Goal: Contribute content: Add original content to the website for others to see

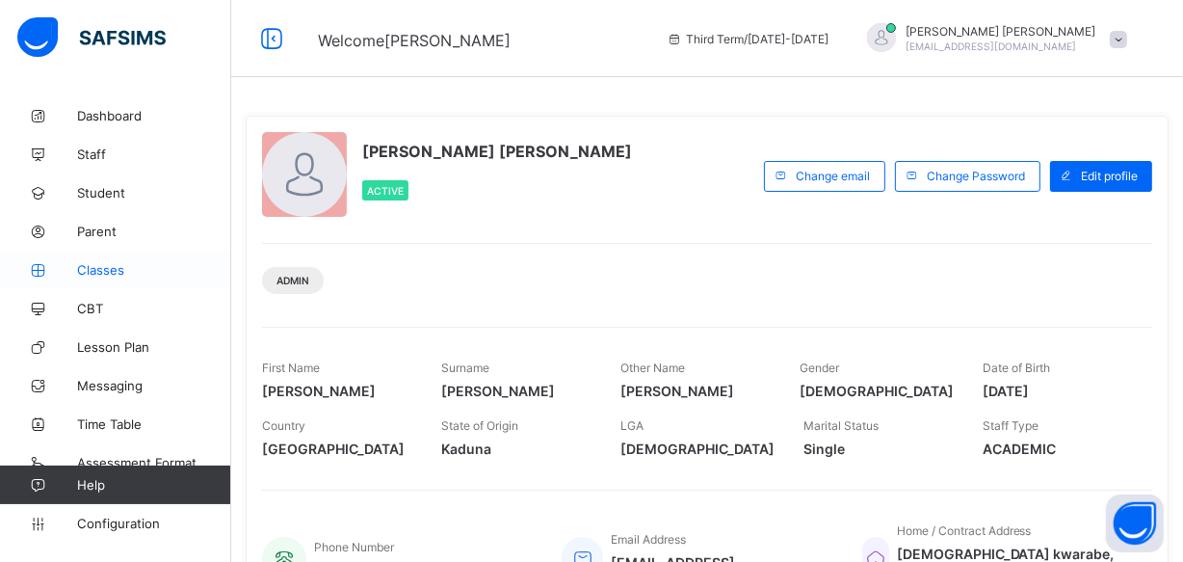
click at [99, 273] on span "Classes" at bounding box center [154, 269] width 154 height 15
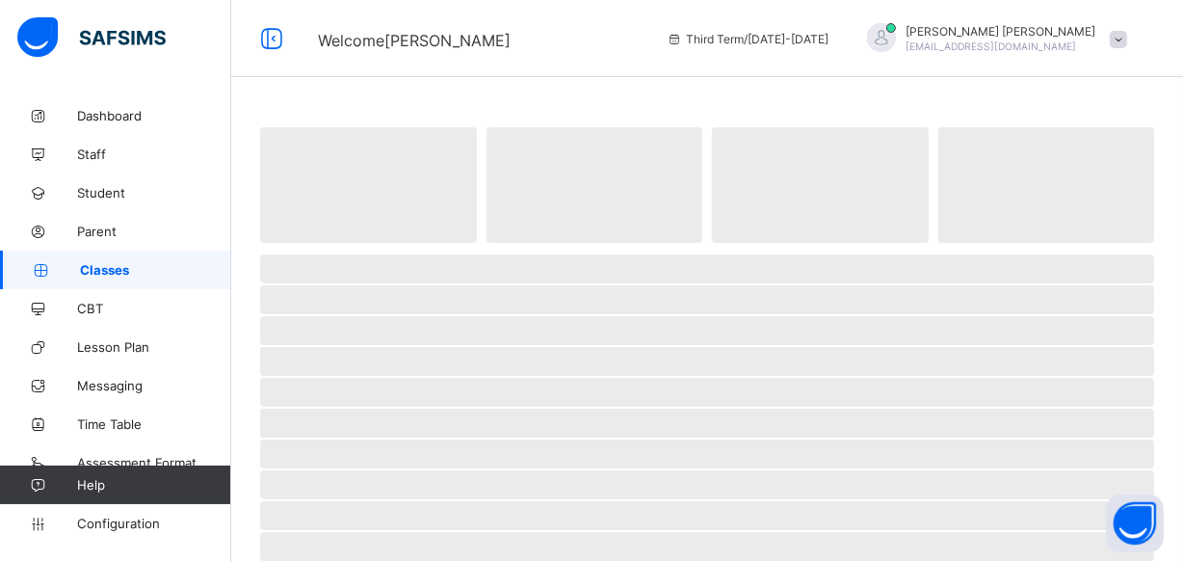
click at [99, 273] on span "Classes" at bounding box center [155, 269] width 151 height 15
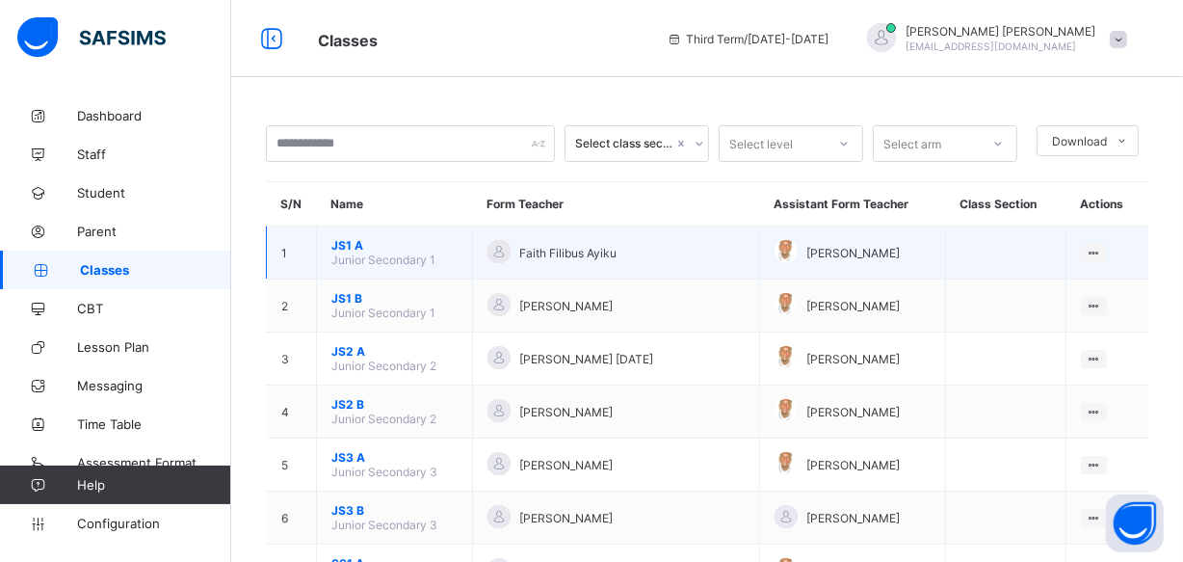
click at [356, 244] on span "JS1 A" at bounding box center [394, 245] width 126 height 14
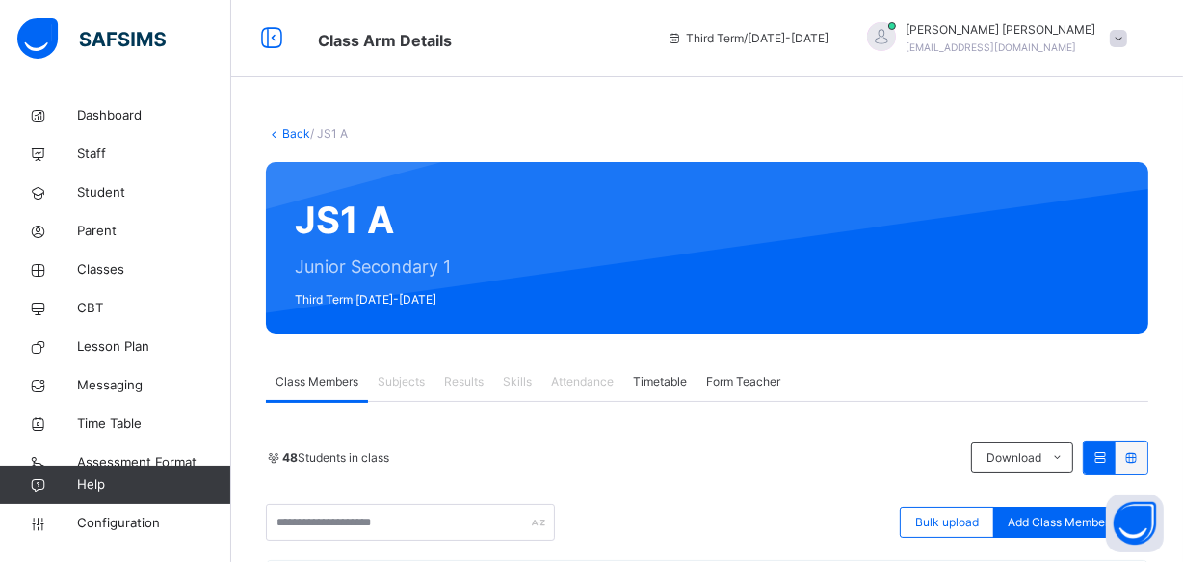
click at [1124, 40] on span at bounding box center [1118, 38] width 17 height 17
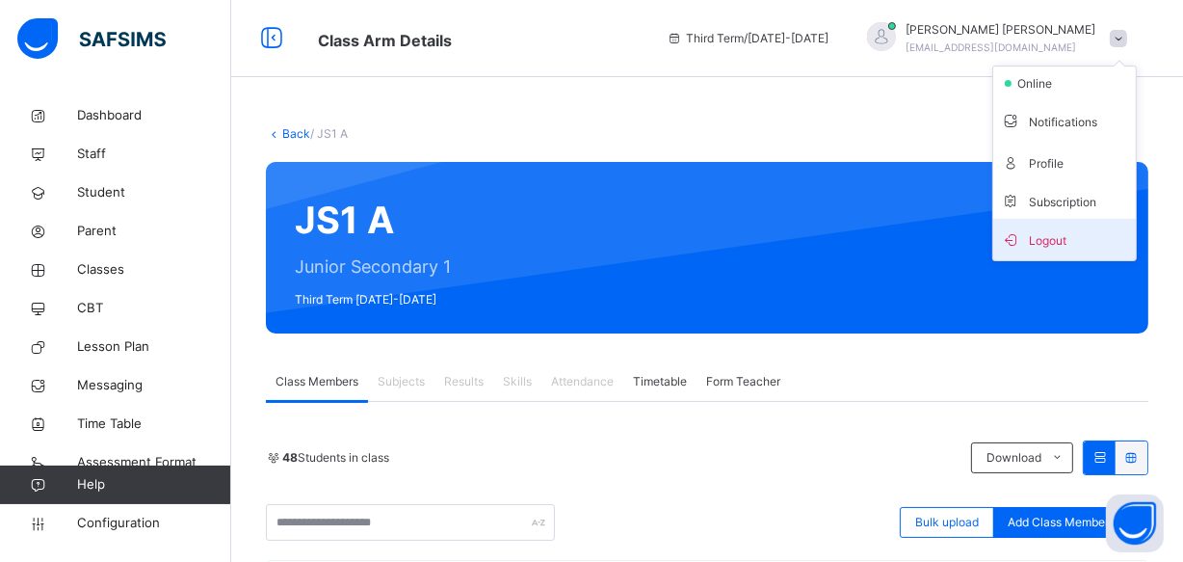
click at [1052, 235] on span "Logout" at bounding box center [1064, 239] width 127 height 26
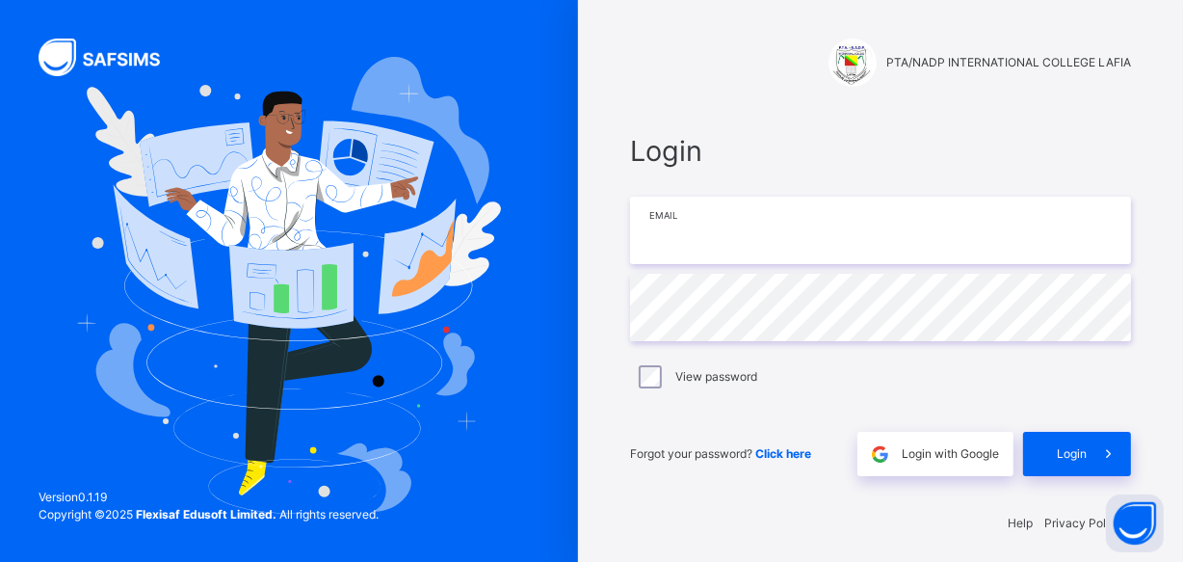
type input "**********"
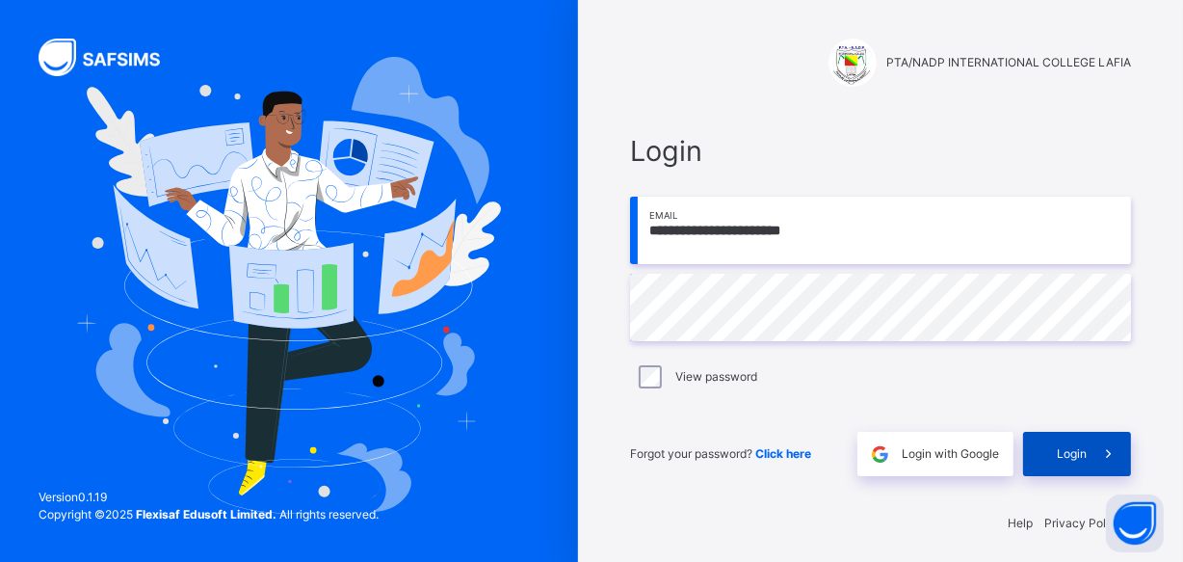
click at [1061, 448] on div "Login" at bounding box center [1077, 454] width 108 height 44
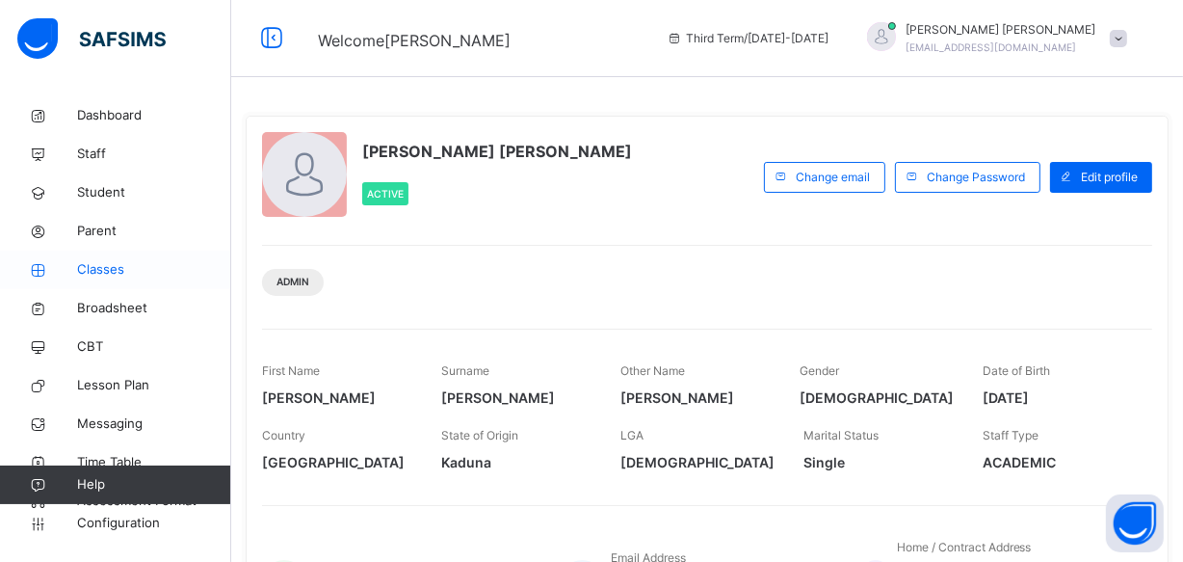
click at [105, 267] on span "Classes" at bounding box center [154, 269] width 154 height 19
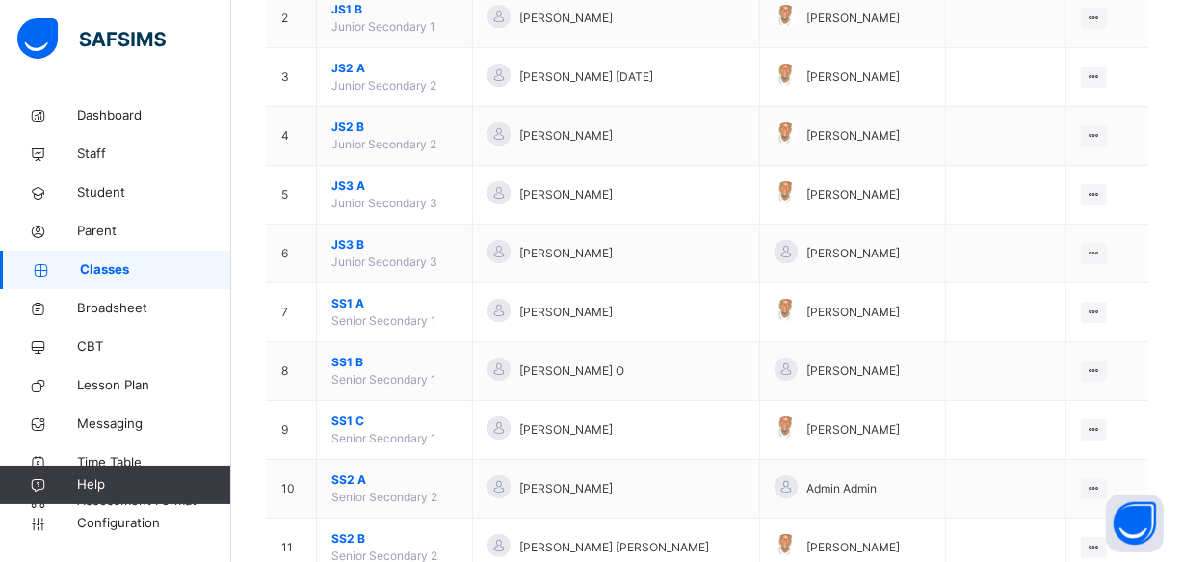
scroll to position [421, 0]
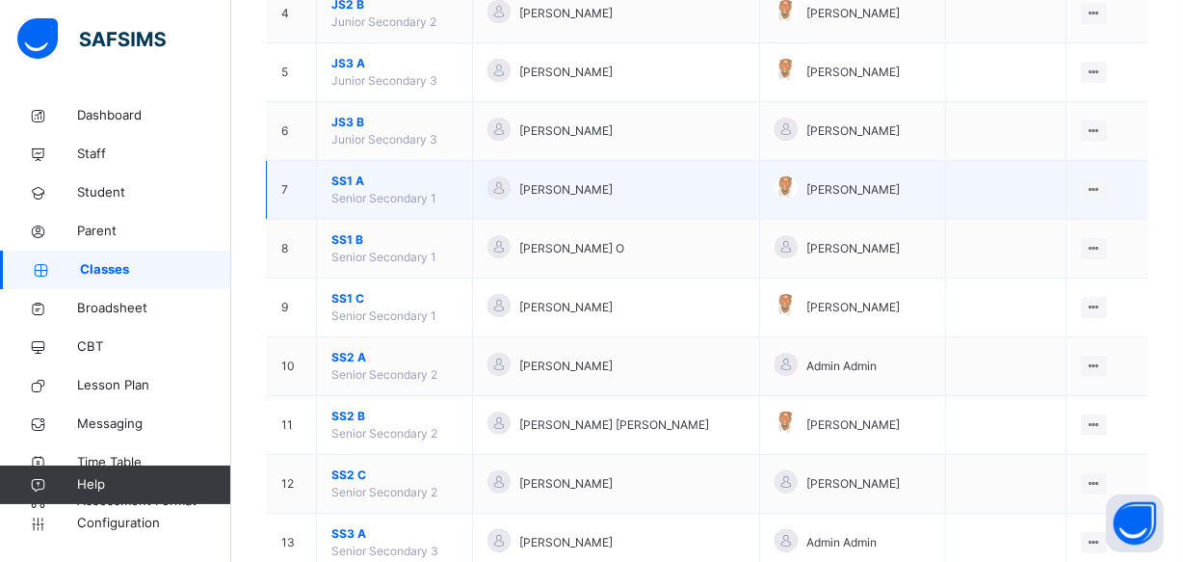
click at [342, 176] on span "SS1 A" at bounding box center [394, 180] width 126 height 17
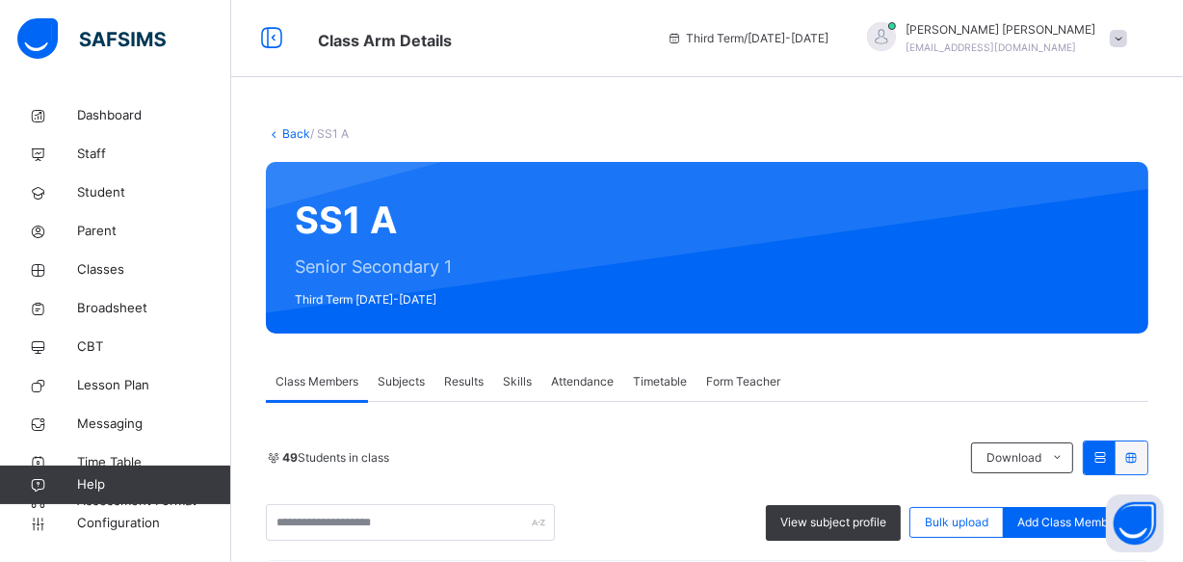
click at [461, 378] on span "Results" at bounding box center [464, 381] width 40 height 17
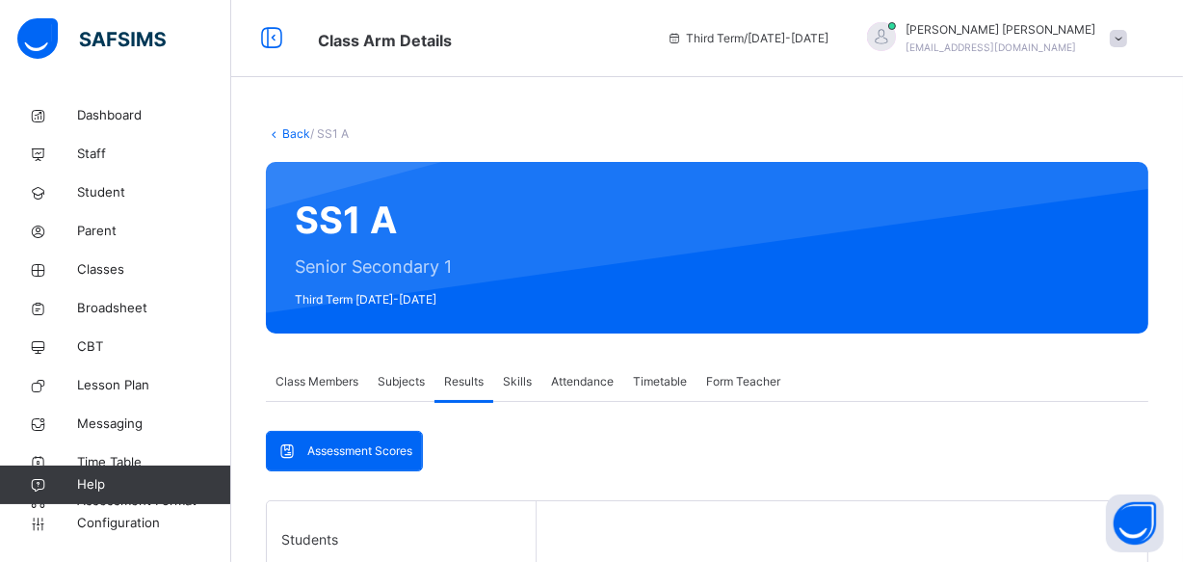
click at [461, 378] on span "Results" at bounding box center [464, 381] width 40 height 17
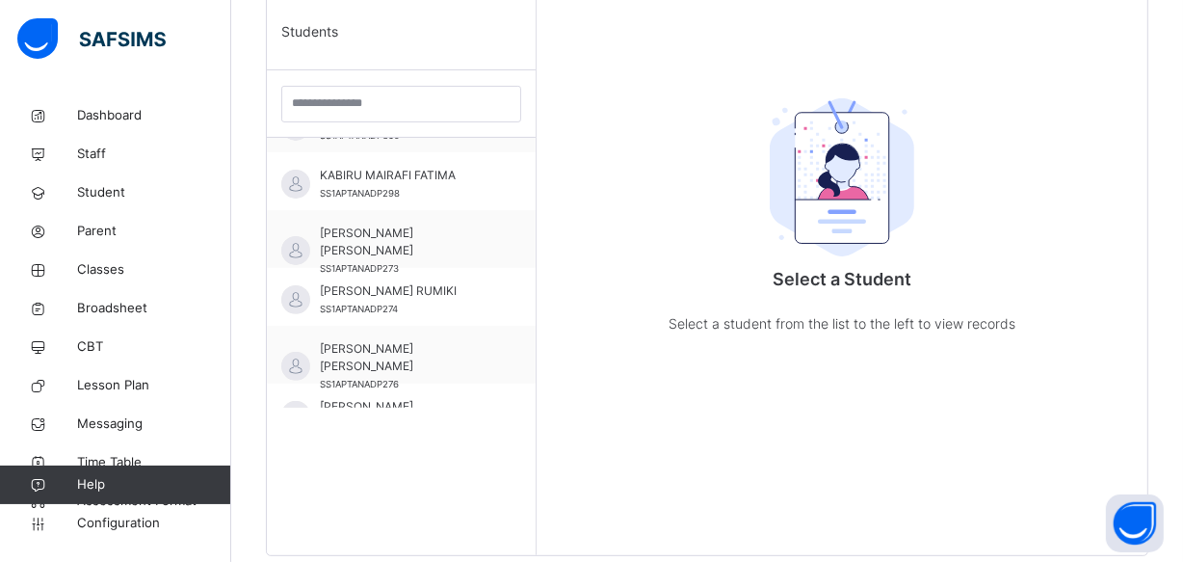
scroll to position [1261, 0]
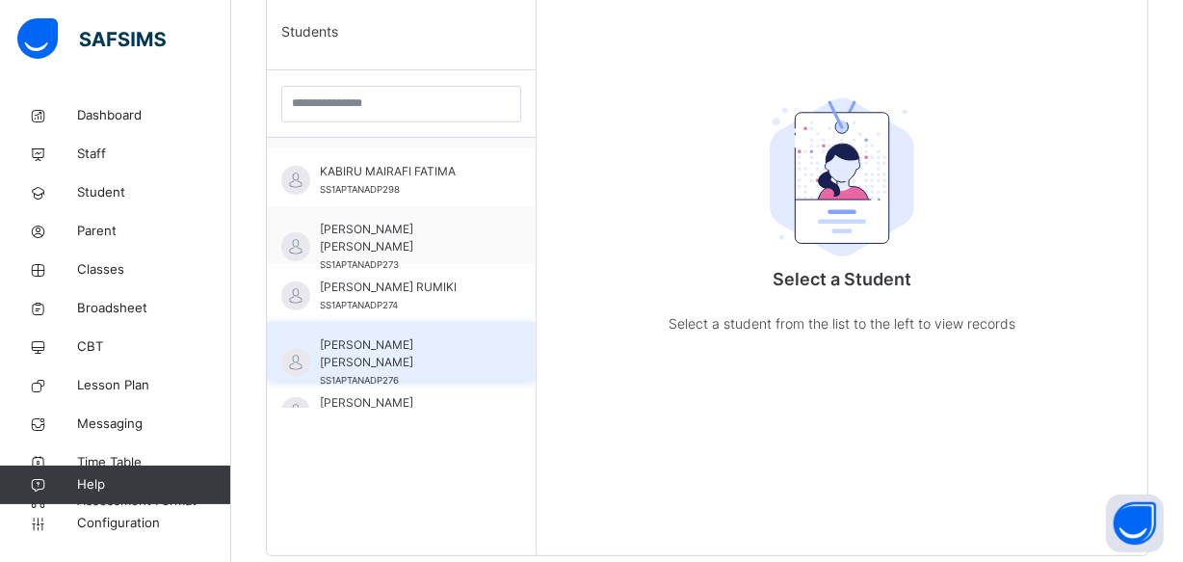
click at [444, 352] on span "[PERSON_NAME] [PERSON_NAME]" at bounding box center [406, 353] width 172 height 35
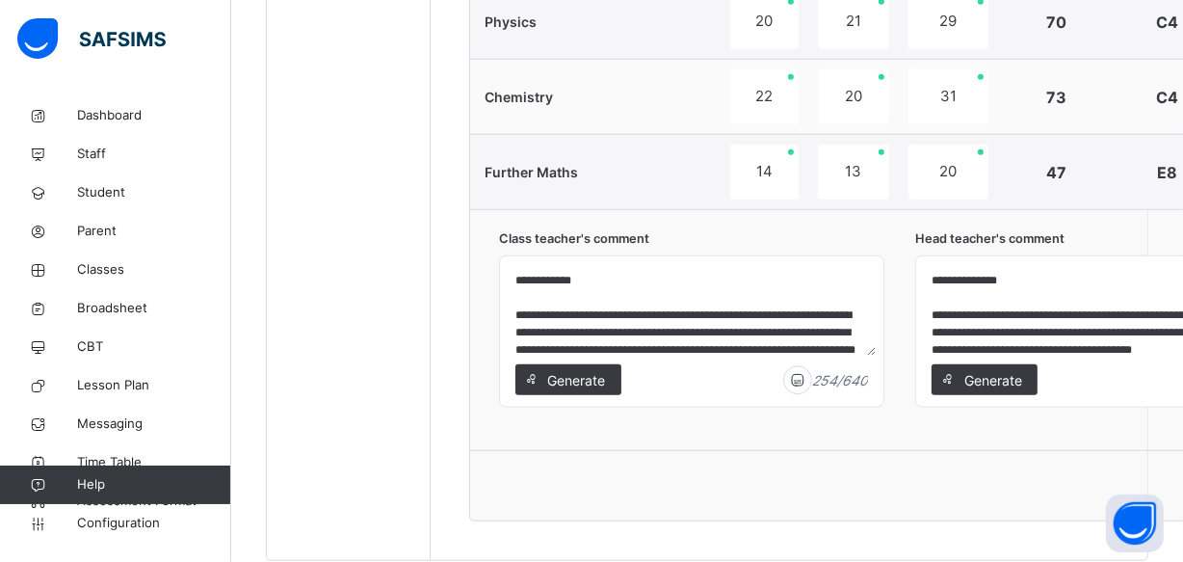
scroll to position [1385, 0]
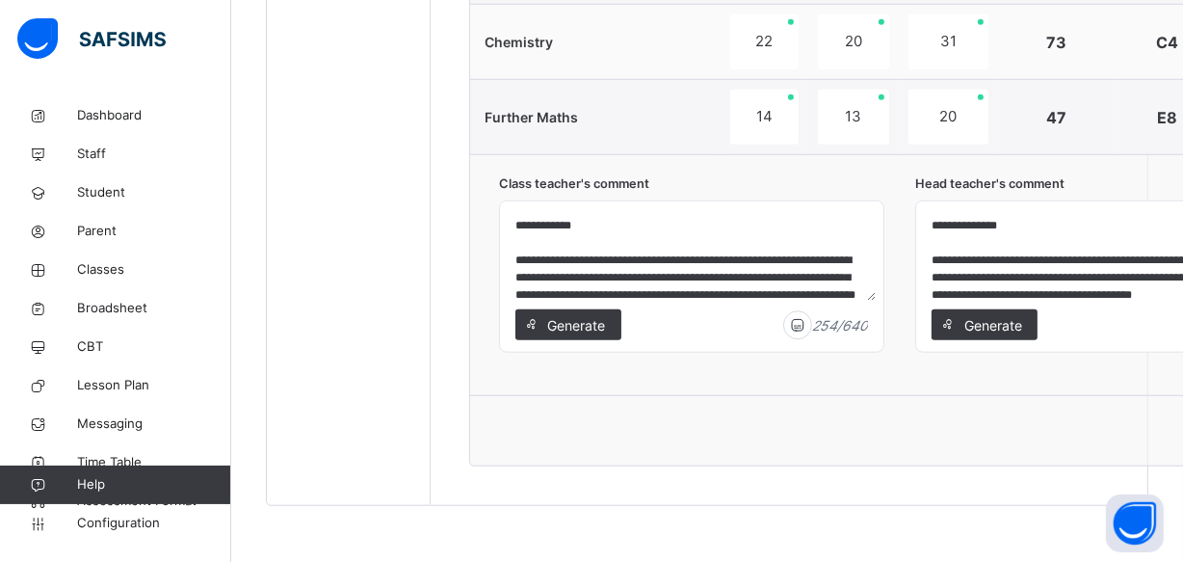
click at [1068, 352] on div "Generate 227 / 640" at bounding box center [1107, 330] width 383 height 42
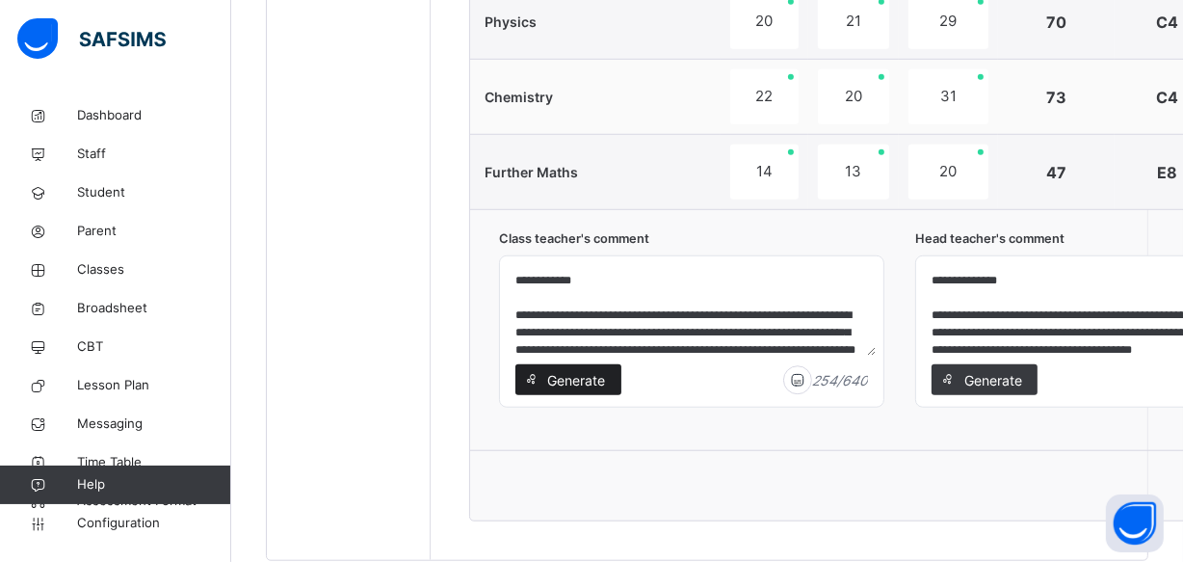
click at [578, 376] on span "Generate" at bounding box center [576, 380] width 61 height 20
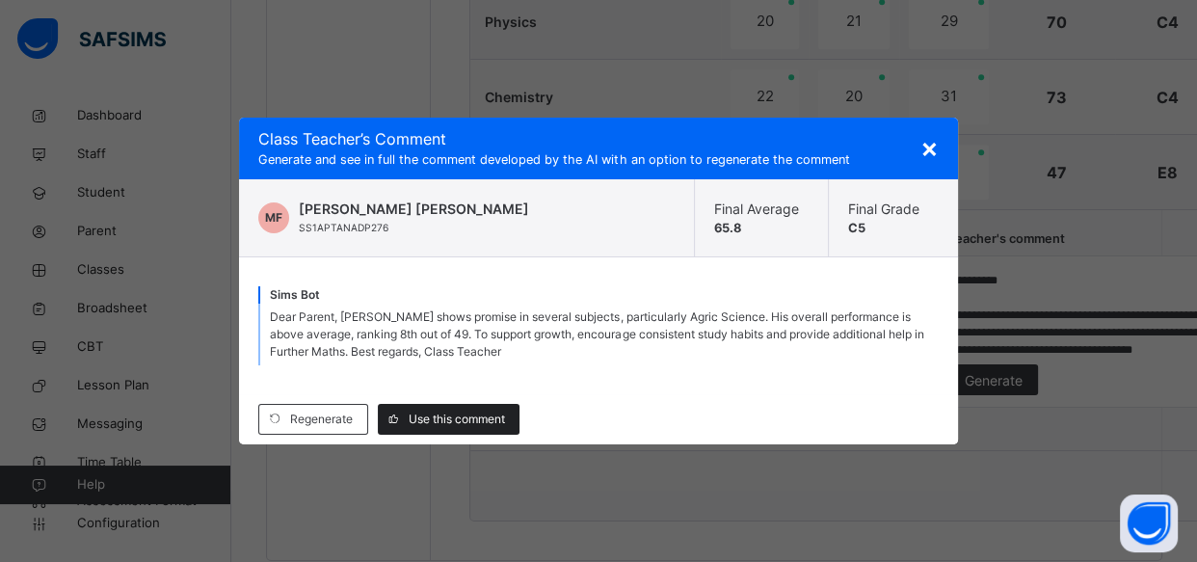
click at [488, 418] on span "Use this comment" at bounding box center [457, 418] width 96 height 17
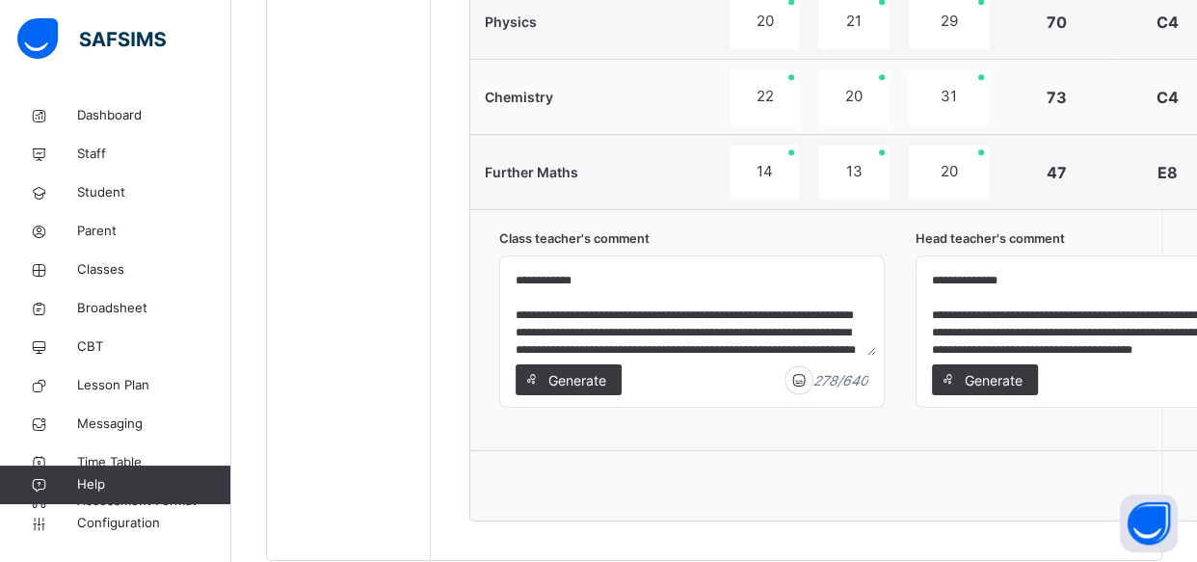
type textarea "**********"
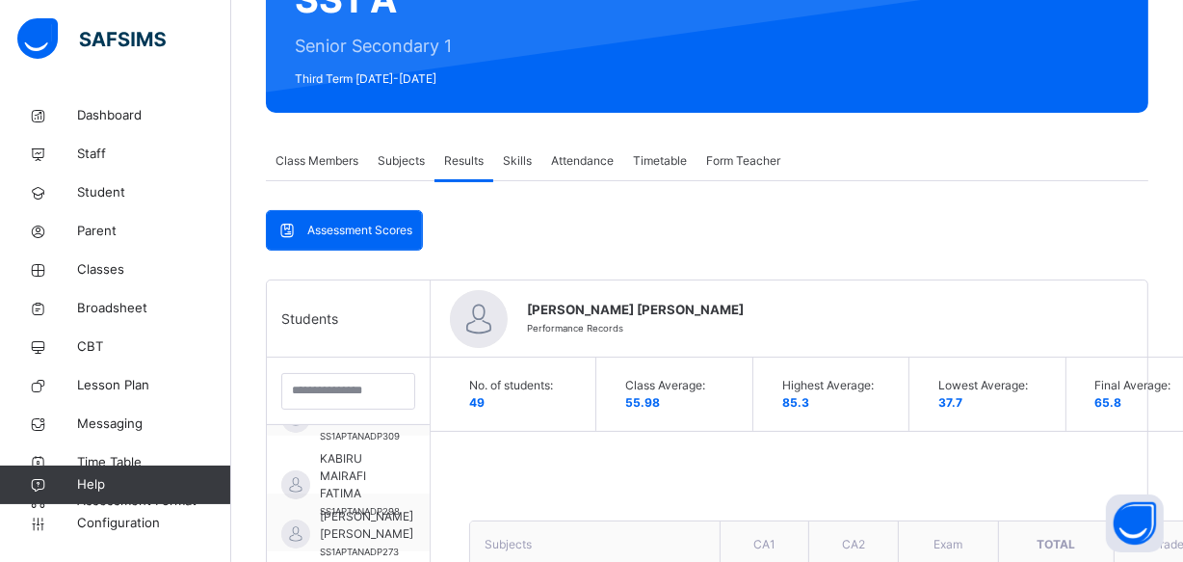
scroll to position [0, 0]
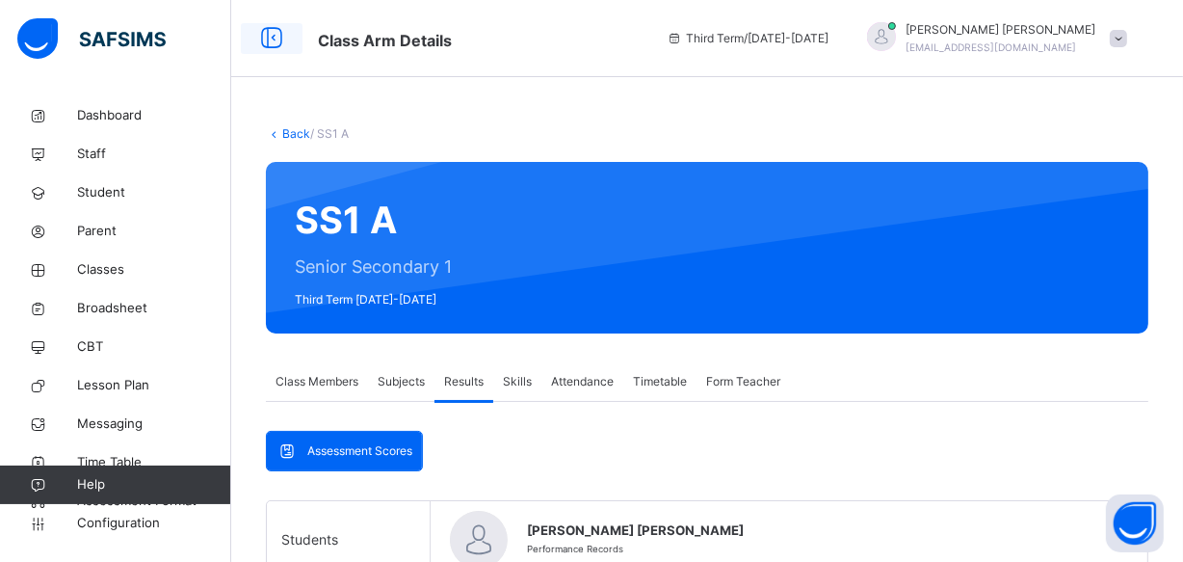
click at [267, 38] on icon at bounding box center [271, 38] width 33 height 35
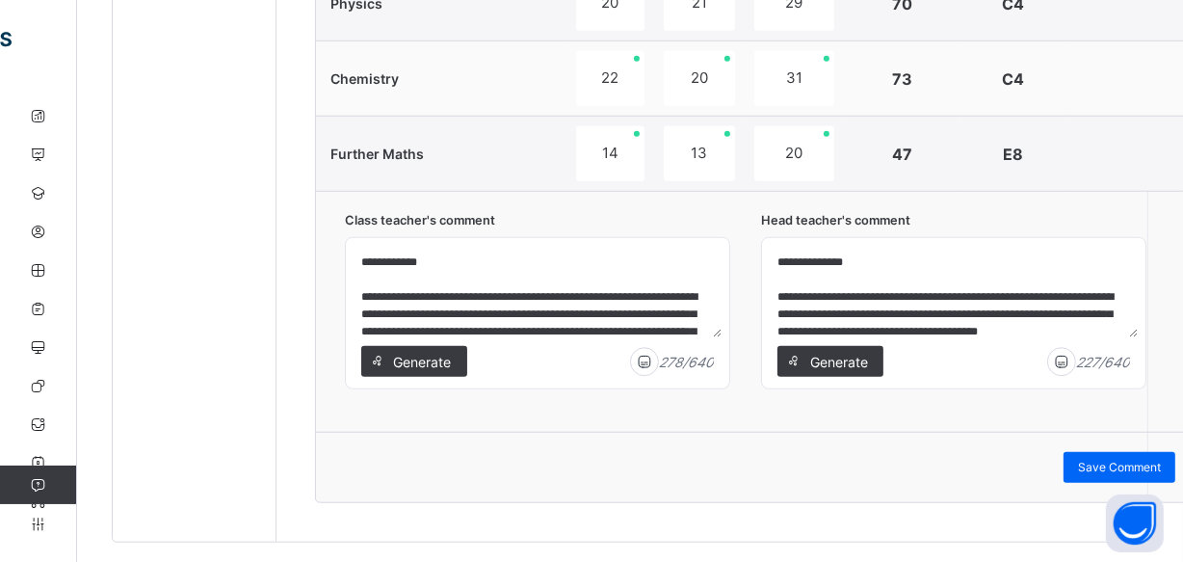
scroll to position [1367, 0]
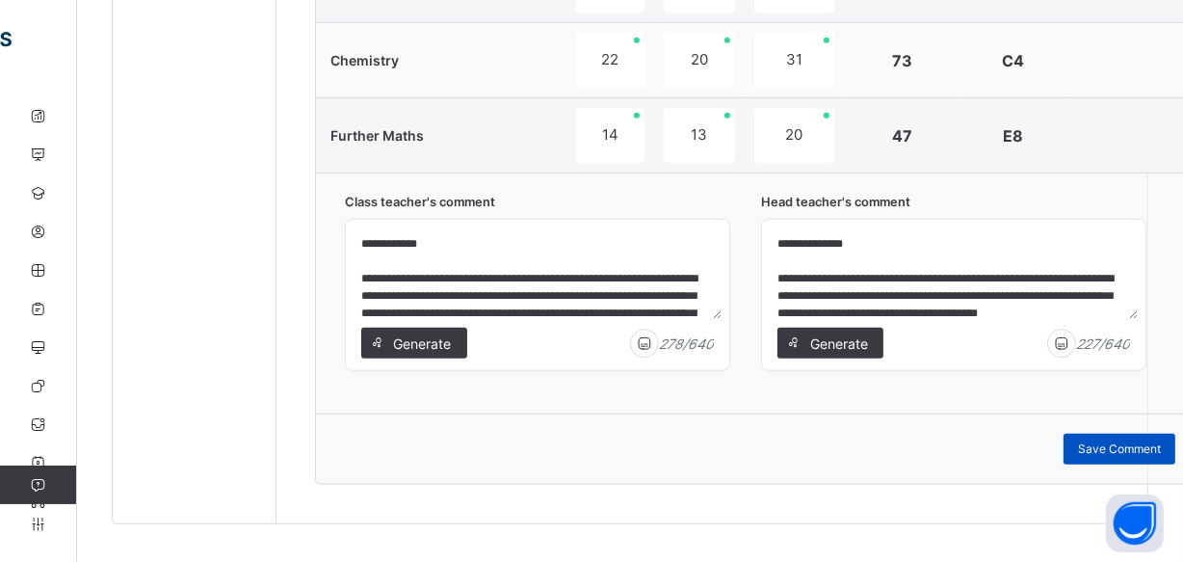
click at [1108, 442] on span "Save Comment" at bounding box center [1119, 448] width 83 height 17
click at [835, 295] on textarea "**********" at bounding box center [954, 273] width 368 height 92
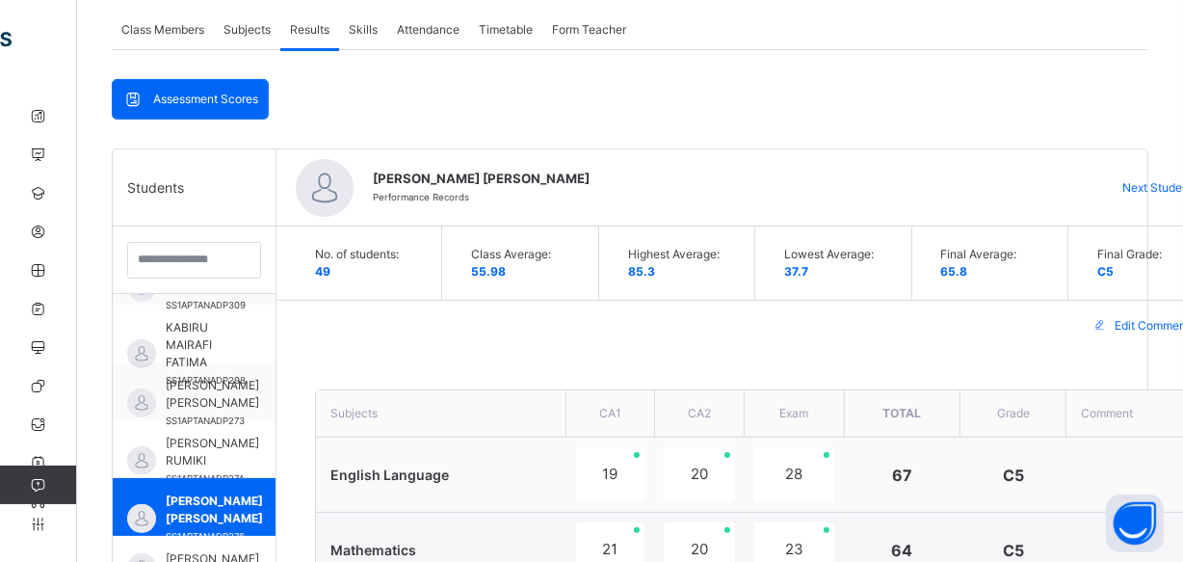
scroll to position [299, 0]
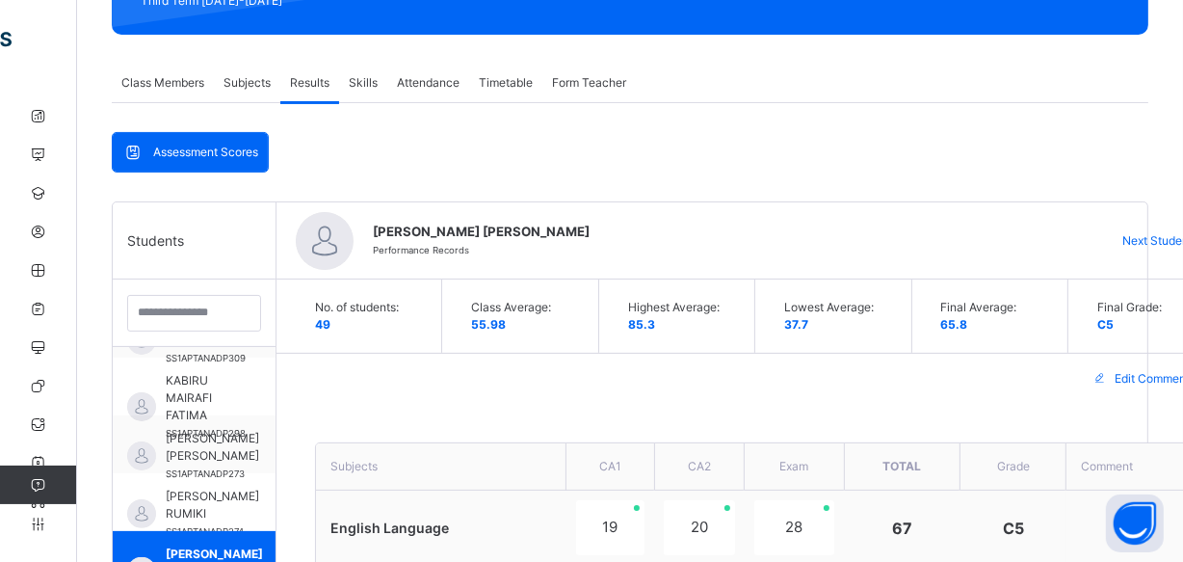
click at [1161, 235] on span "Next Student" at bounding box center [1157, 240] width 70 height 17
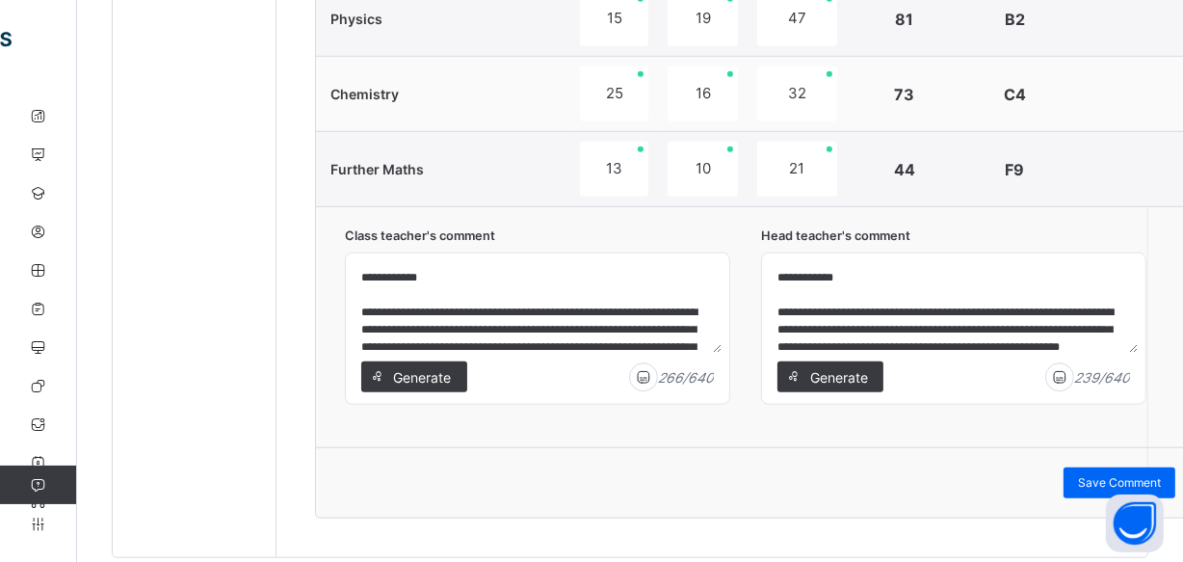
scroll to position [1385, 0]
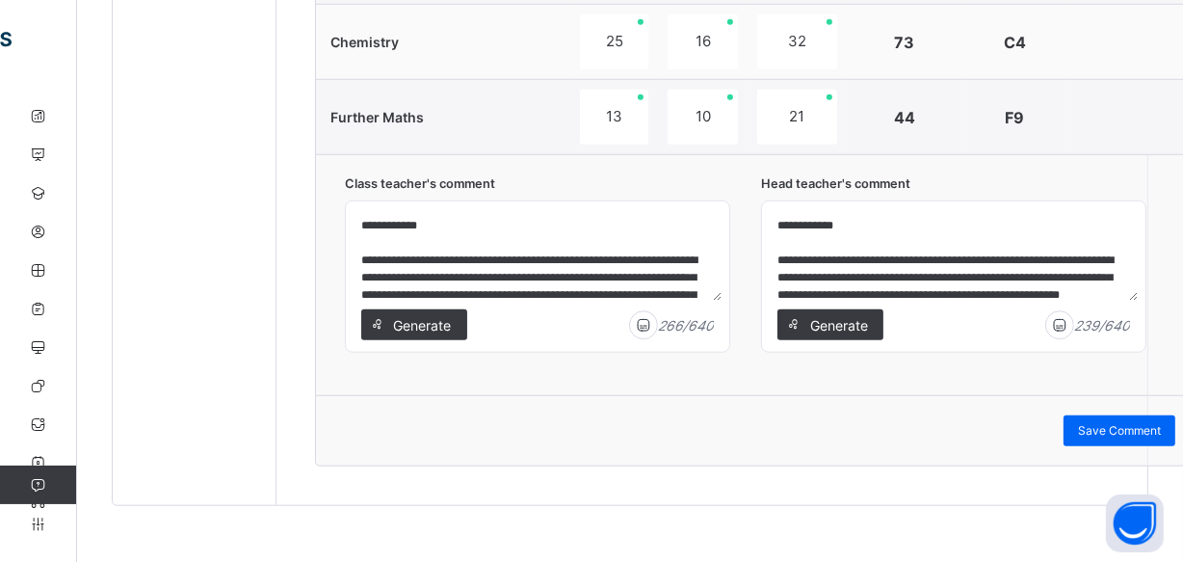
click at [1079, 255] on textarea "**********" at bounding box center [954, 255] width 368 height 92
type textarea "**********"
click at [1126, 428] on span "Save Comment" at bounding box center [1119, 430] width 83 height 17
click at [1108, 436] on span "Save Comment" at bounding box center [1119, 430] width 83 height 17
click at [1104, 423] on span "Save Comment" at bounding box center [1119, 430] width 83 height 17
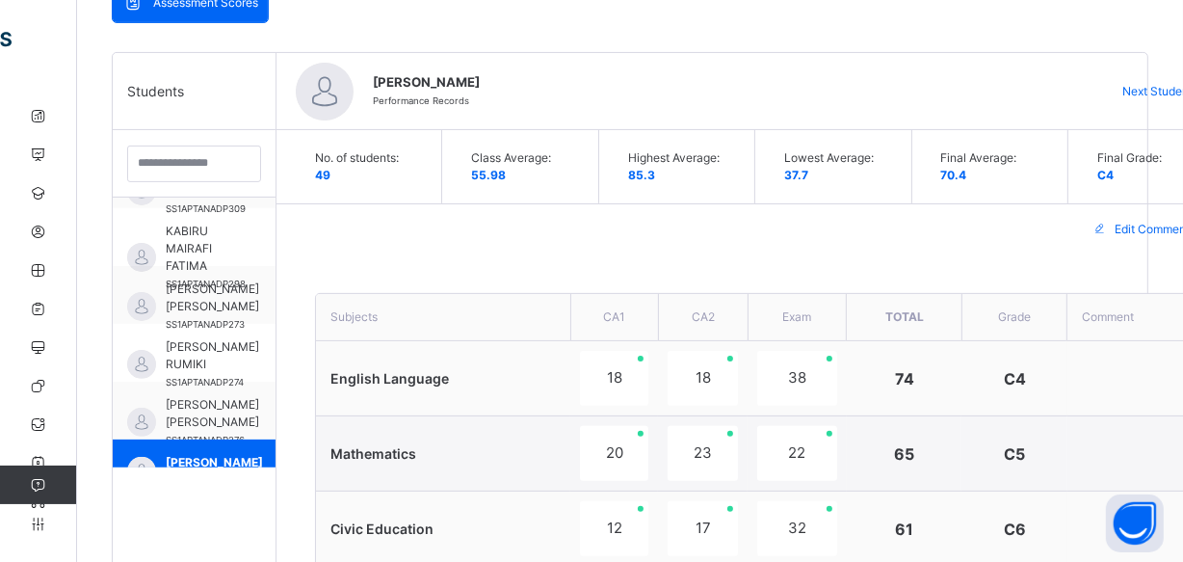
scroll to position [449, 0]
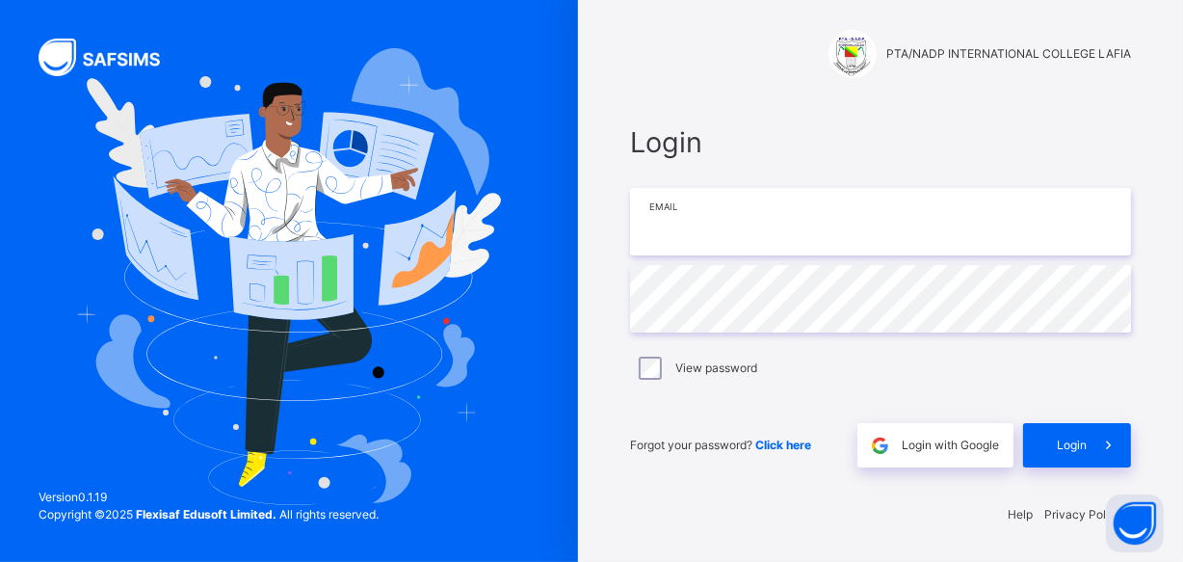
type input "**********"
